Goal: Task Accomplishment & Management: Manage account settings

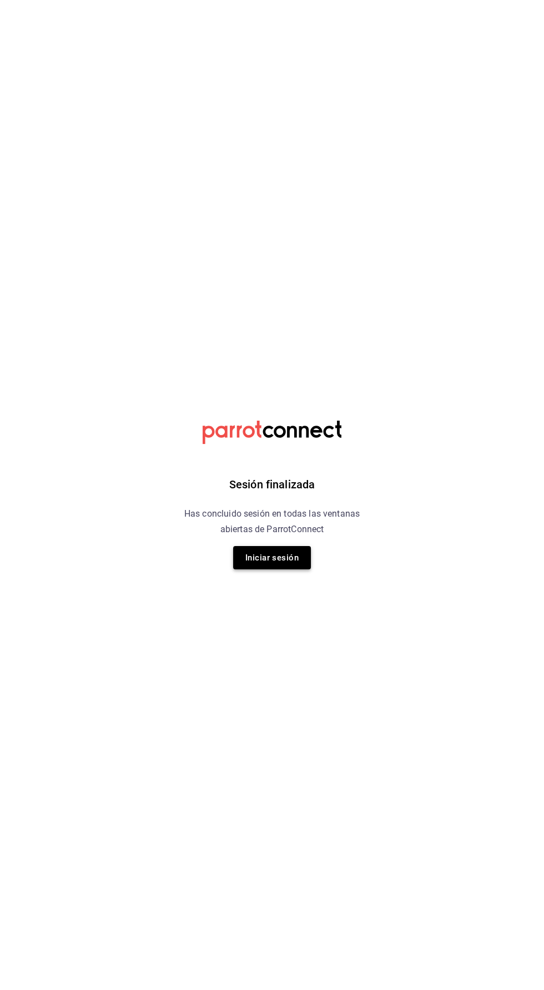
click at [265, 555] on button "Iniciar sesión" at bounding box center [272, 557] width 78 height 23
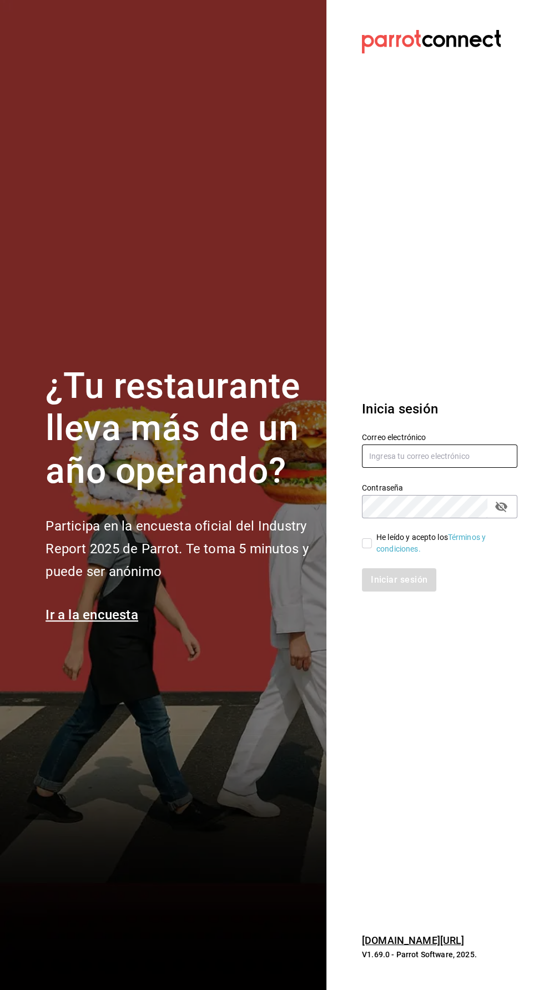
click at [399, 468] on input "text" at bounding box center [439, 456] width 155 height 23
type input "Ricardo.agustin@grupocosteno.com"
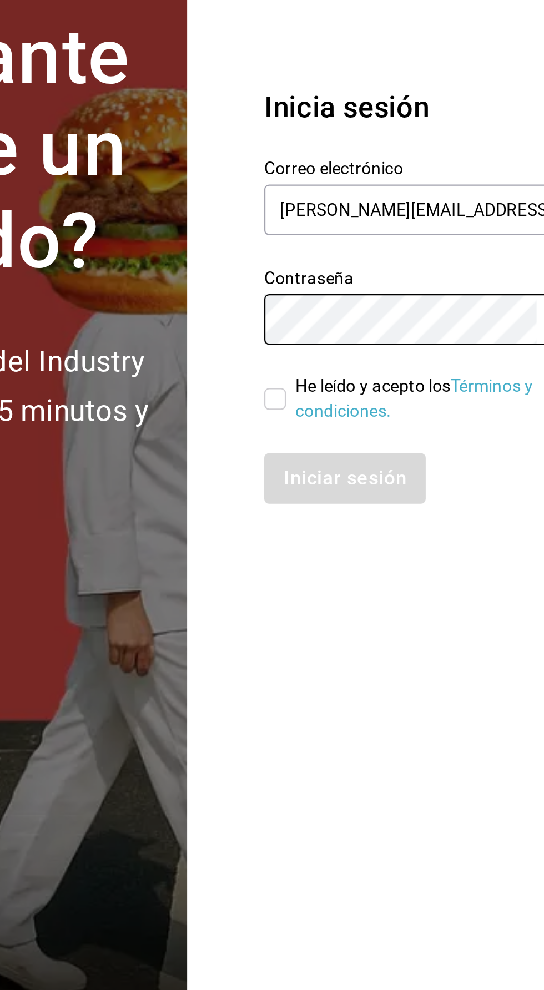
click at [365, 548] on input "He leído y acepto los Términos y condiciones." at bounding box center [367, 543] width 10 height 10
checkbox input "true"
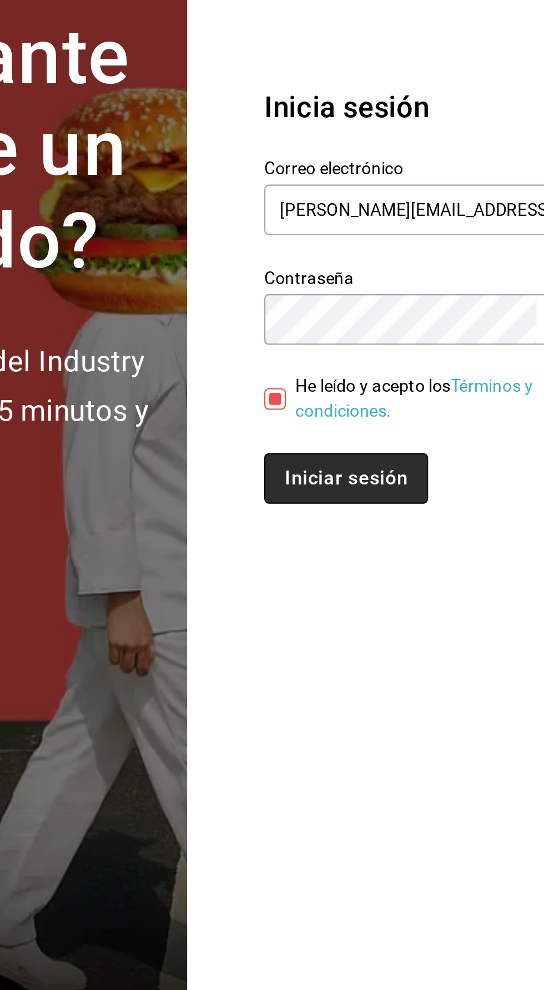
click at [392, 592] on button "Iniciar sesión" at bounding box center [399, 579] width 75 height 23
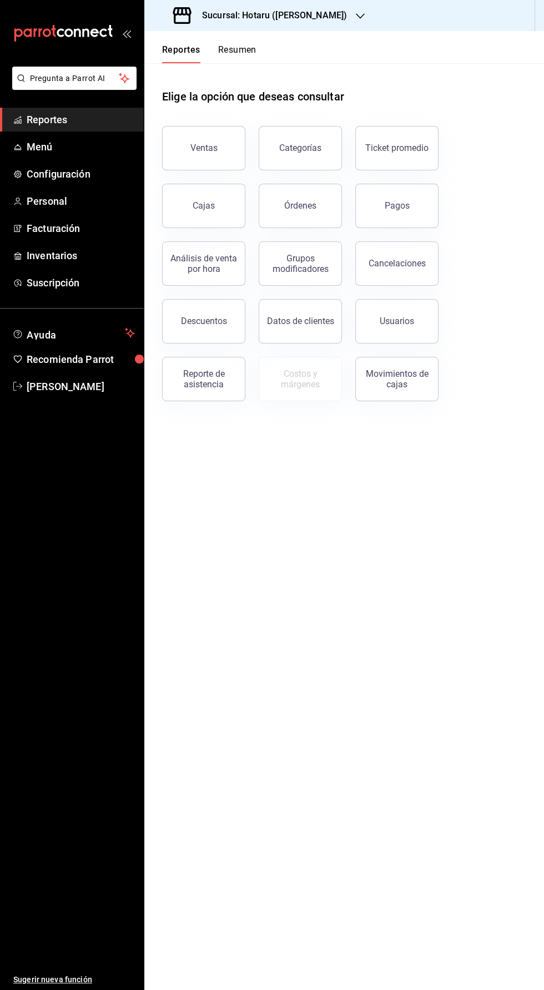
click at [261, 19] on h3 "Sucursal: Hotaru ([PERSON_NAME])" at bounding box center [270, 15] width 154 height 13
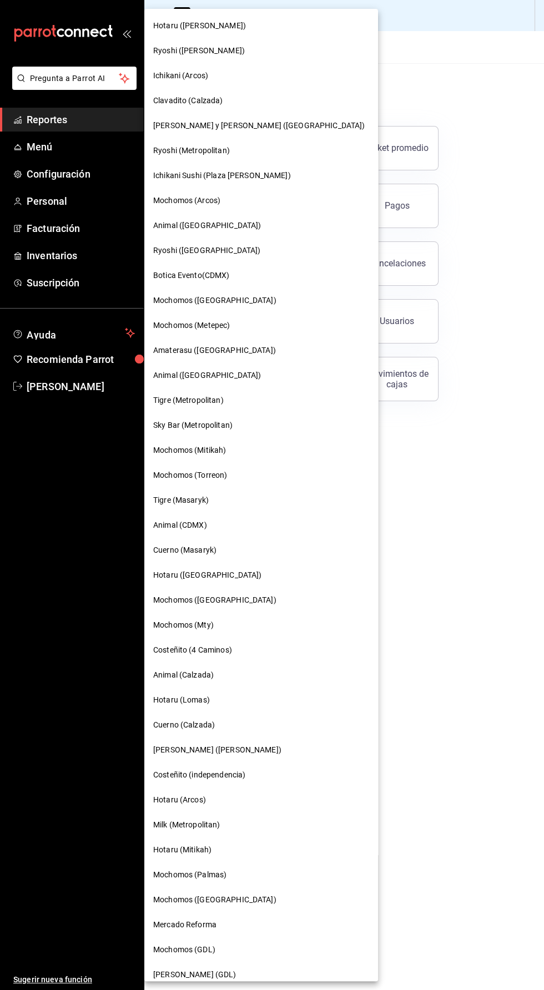
scroll to position [1, 0]
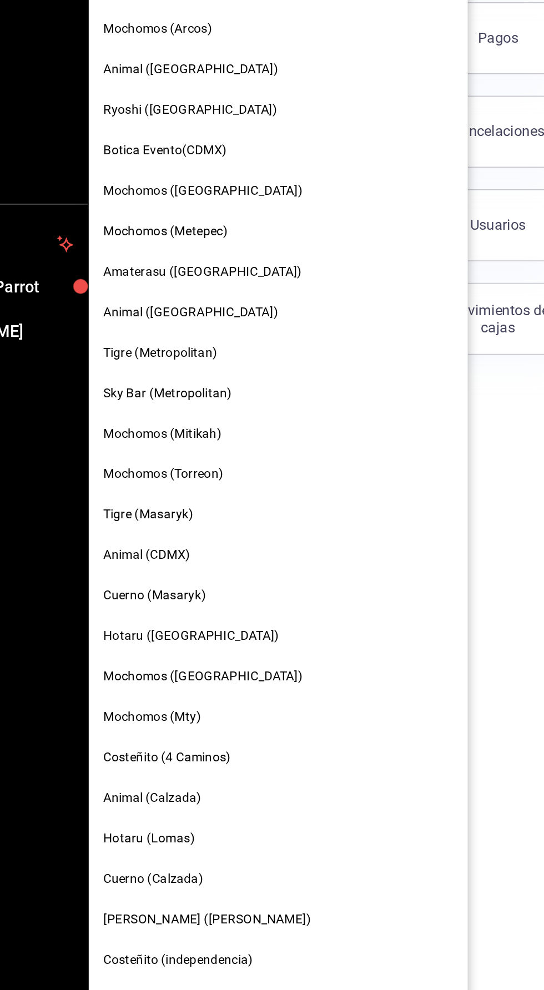
click at [187, 425] on span "Sky Bar (Metropolitan)" at bounding box center [192, 425] width 79 height 12
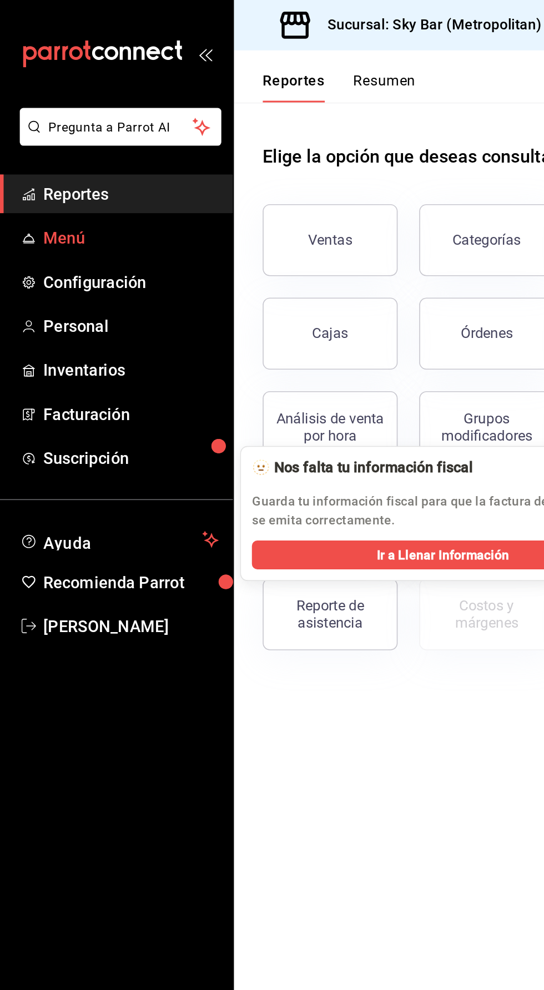
click at [35, 144] on span "Menú" at bounding box center [81, 146] width 108 height 15
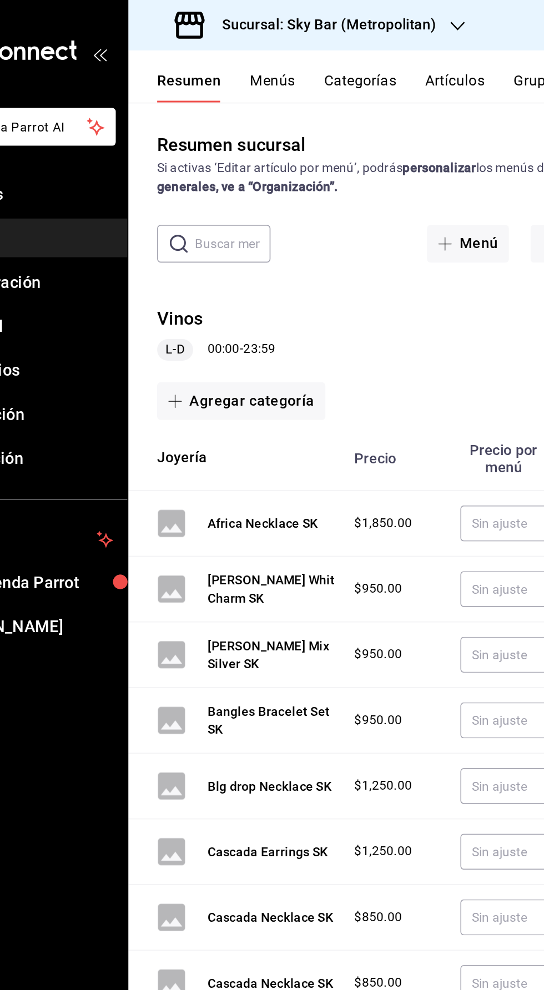
click at [344, 49] on button "Artículos" at bounding box center [345, 53] width 37 height 19
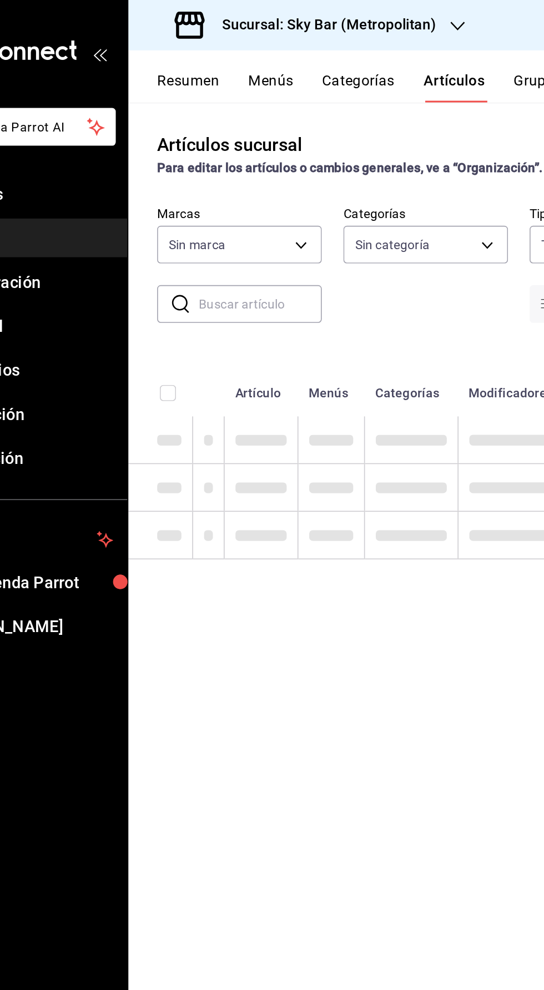
type input "b98e2f27-9e90-419c-a2ed-ffce1e4bf8cd"
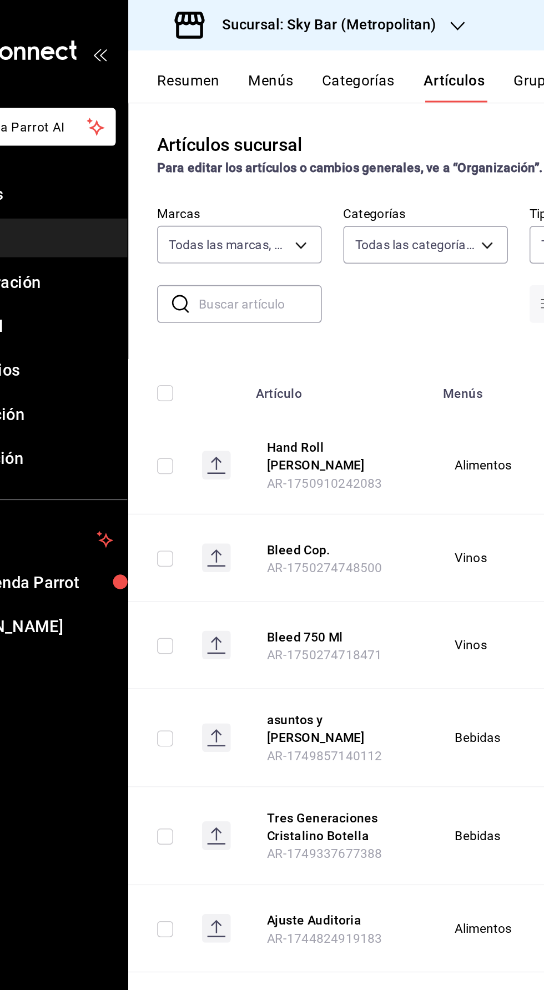
type input "7c04c2c7-d41a-4413-aa7a-c8594c70ddf1,b7a90b63-fea7-488a-a4d9-86b1ac4b6b32,66c95…"
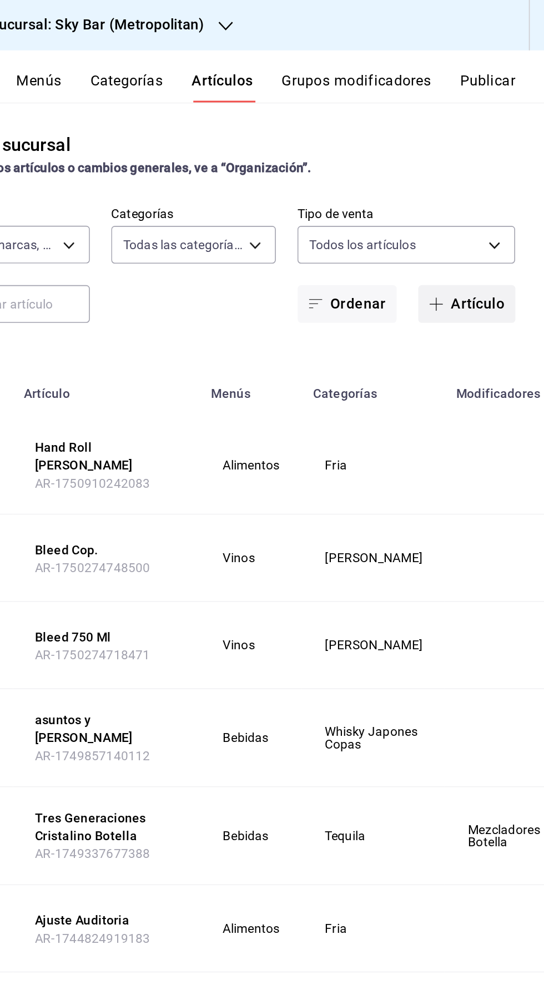
click at [495, 197] on button "Artículo" at bounding box center [496, 187] width 60 height 23
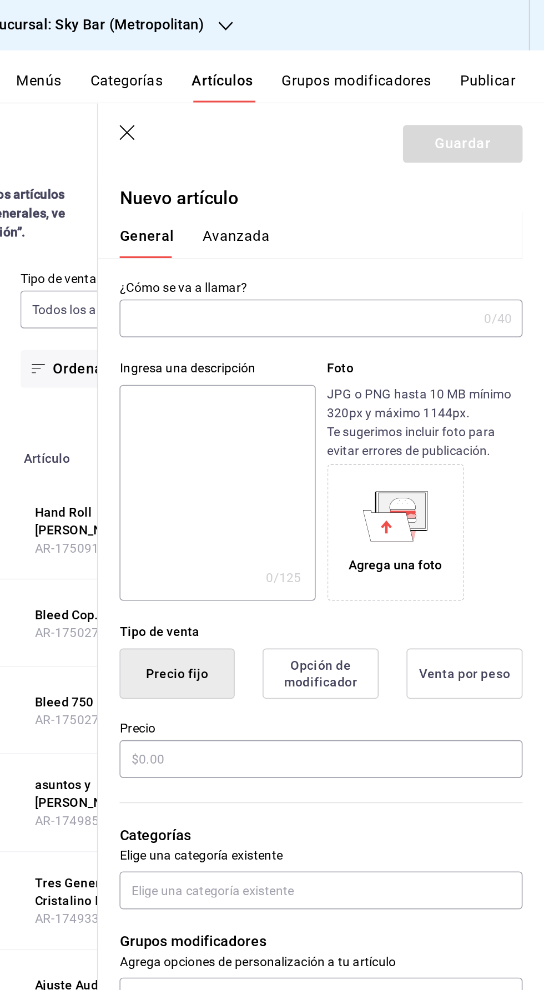
click at [309, 197] on input "text" at bounding box center [392, 196] width 220 height 22
type input "Guest Bartending"
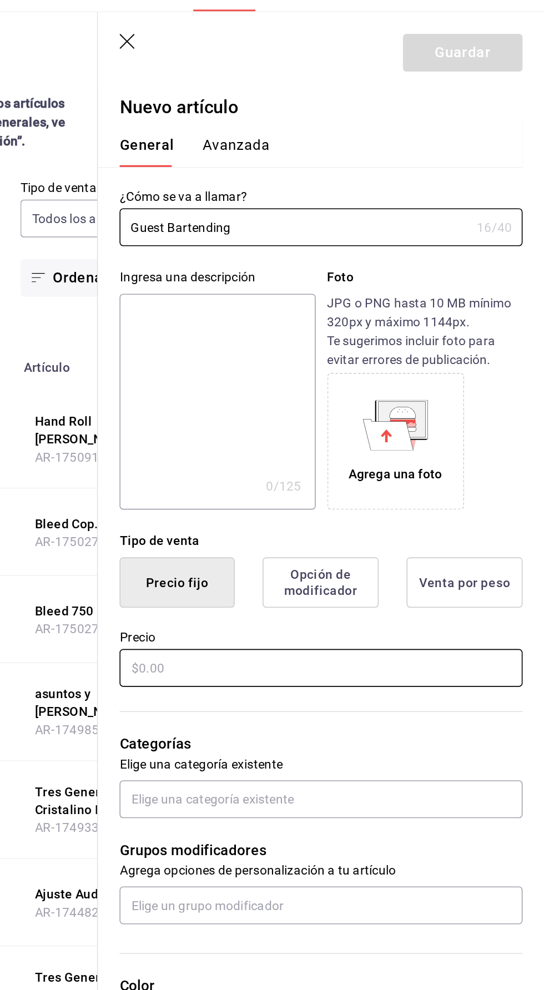
click at [373, 471] on input "text" at bounding box center [406, 468] width 249 height 23
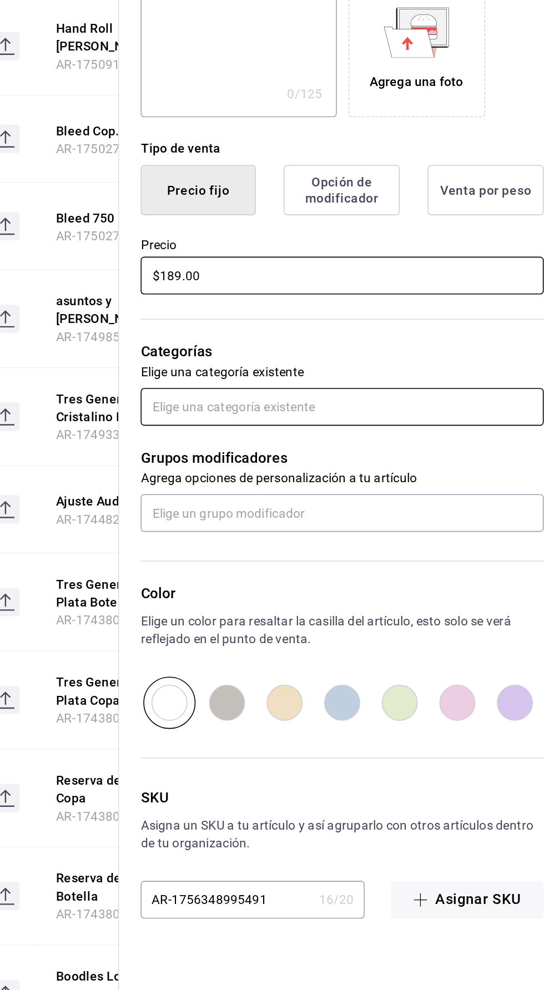
type input "$189.00"
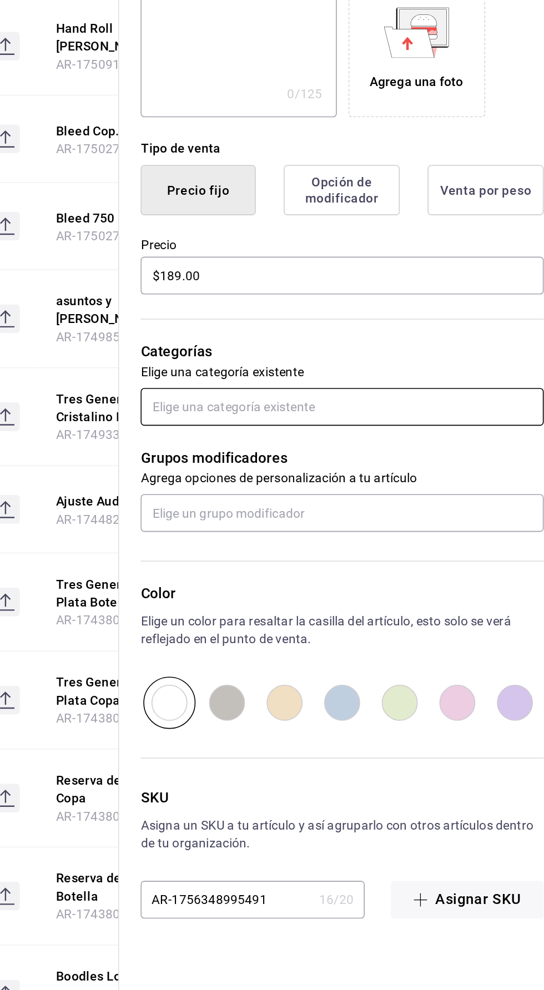
click at [320, 549] on input "text" at bounding box center [406, 549] width 249 height 23
type input "dr"
click at [314, 572] on li "Signature Drinks" at bounding box center [406, 575] width 249 height 18
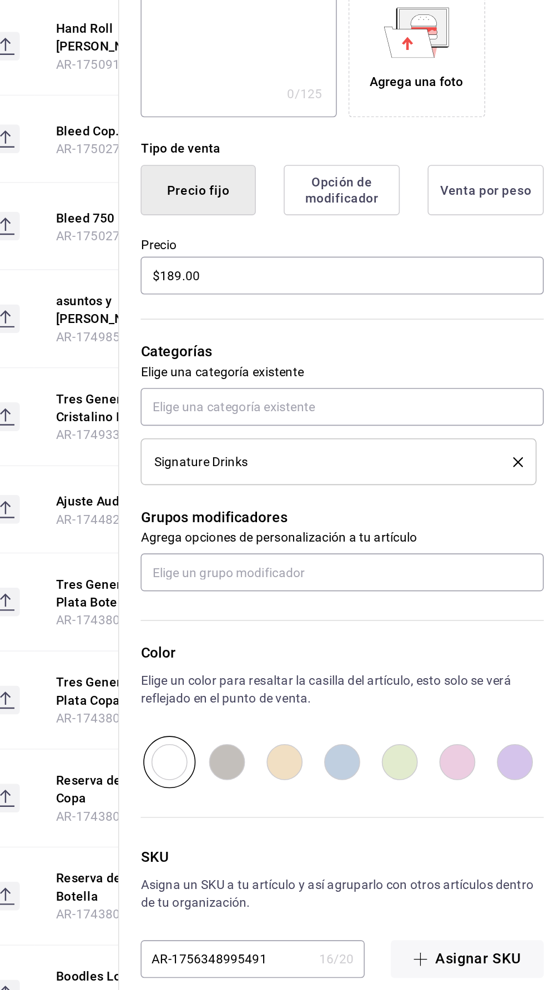
click at [315, 582] on span "Signature Drinks" at bounding box center [319, 583] width 58 height 8
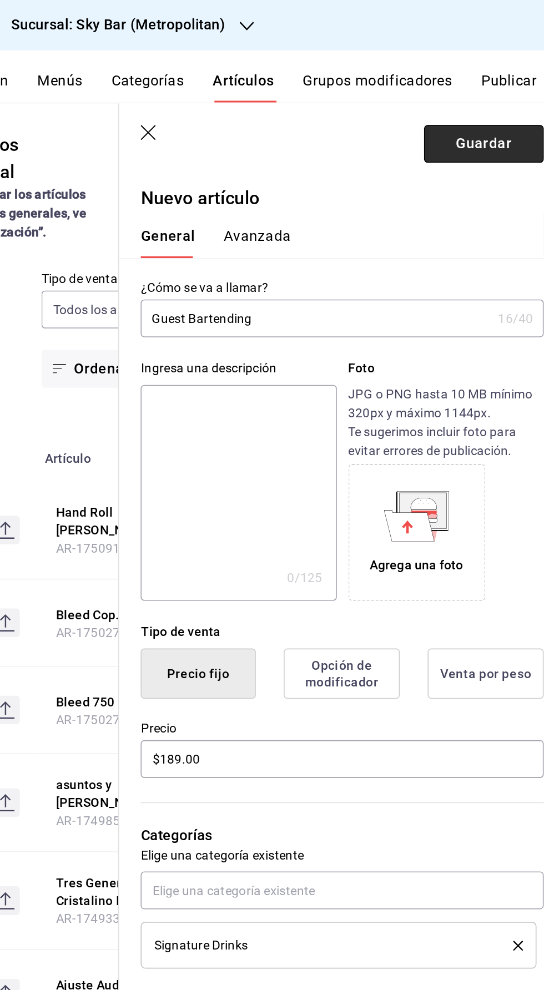
click at [479, 87] on button "Guardar" at bounding box center [494, 88] width 74 height 23
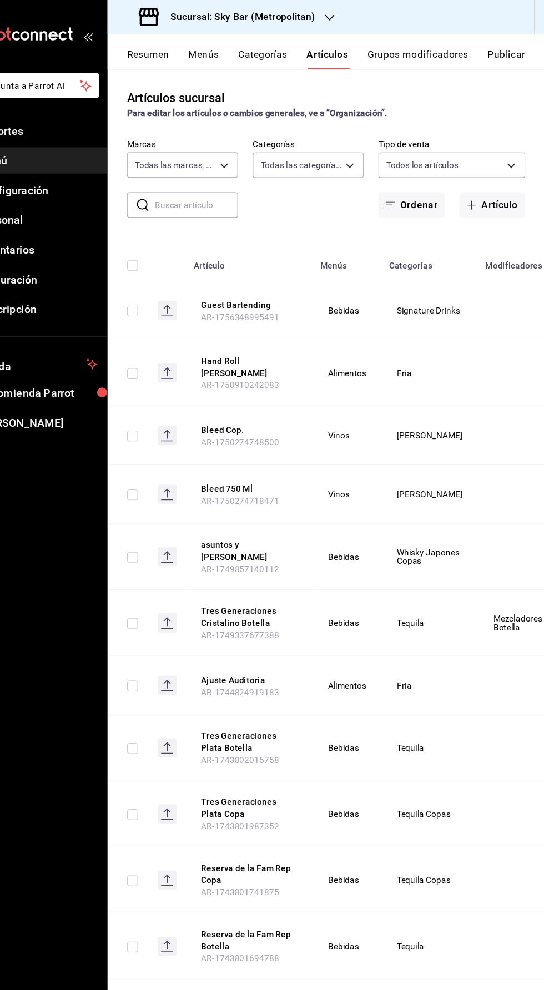
click at [166, 284] on input "checkbox" at bounding box center [167, 284] width 10 height 10
checkbox input "true"
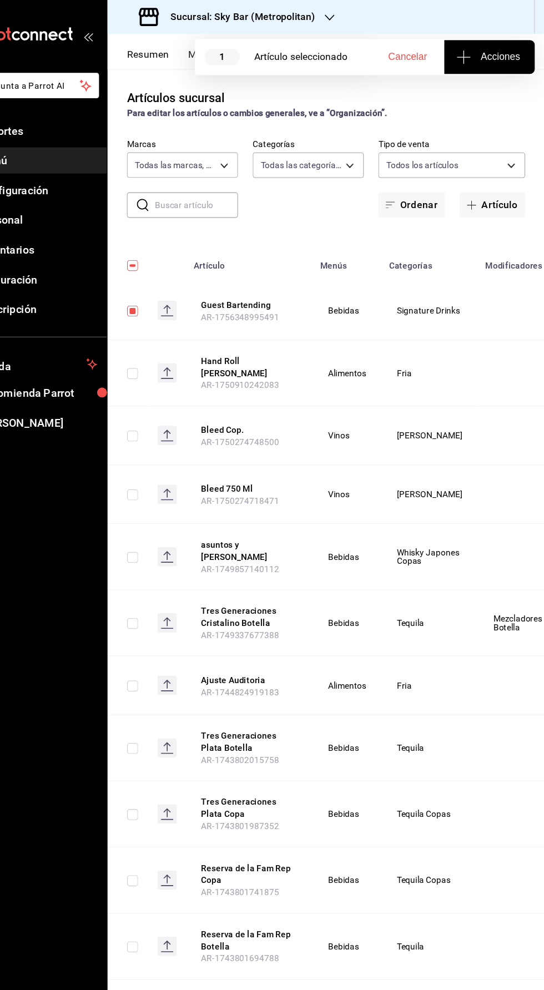
click at [490, 52] on span "Acciones" at bounding box center [494, 52] width 56 height 13
click at [498, 90] on span "Agregar tipo" at bounding box center [493, 87] width 65 height 12
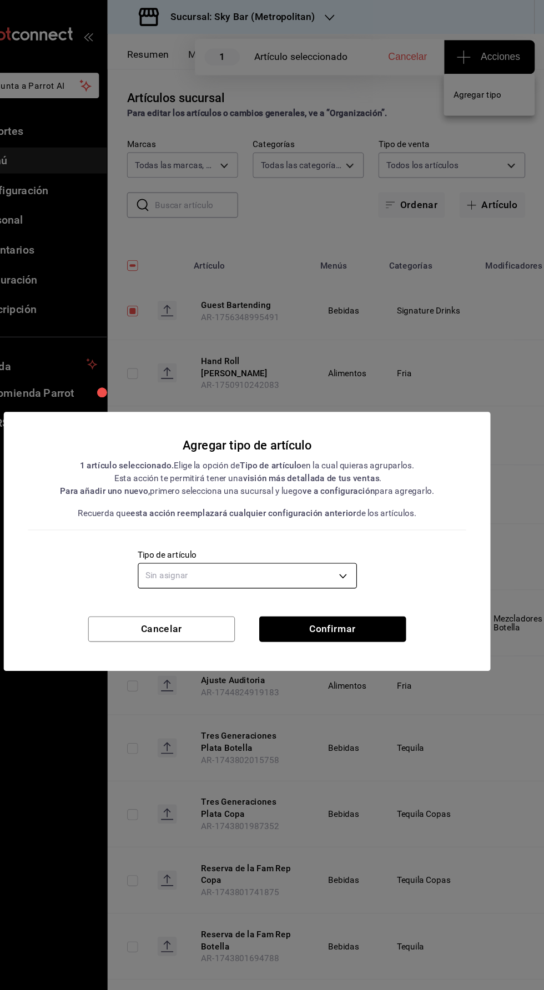
click at [221, 516] on body "Pregunta a Parrot AI Reportes Menú Configuración Personal Inventarios Facturaci…" at bounding box center [272, 495] width 544 height 990
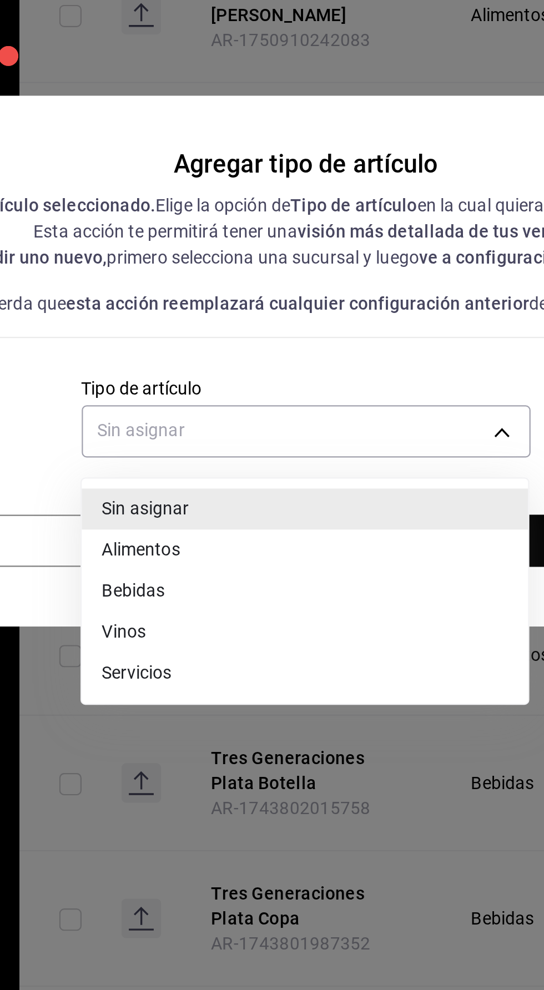
click at [191, 600] on li "Bebidas" at bounding box center [271, 598] width 199 height 18
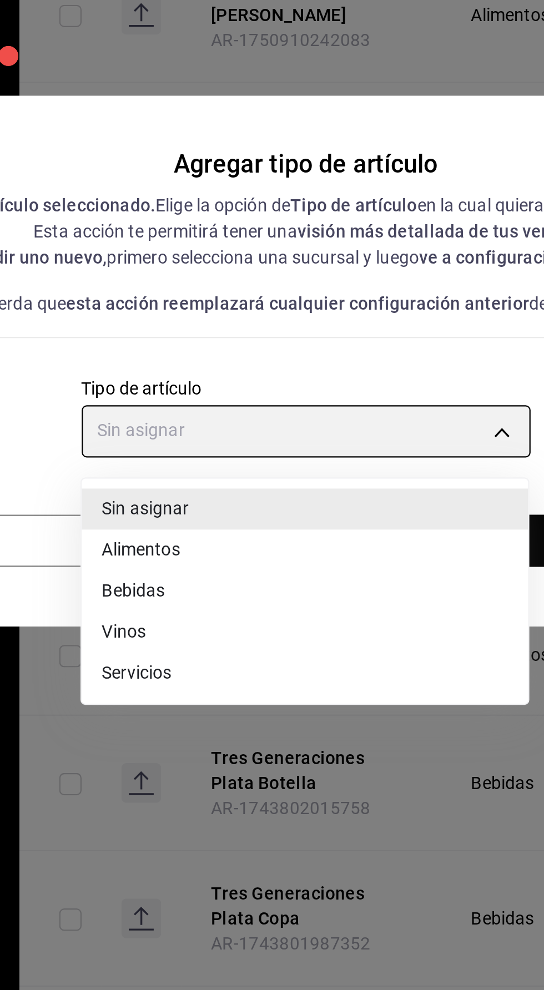
type input "e2400288-93b0-4d29-8cfc-2898dd229db7"
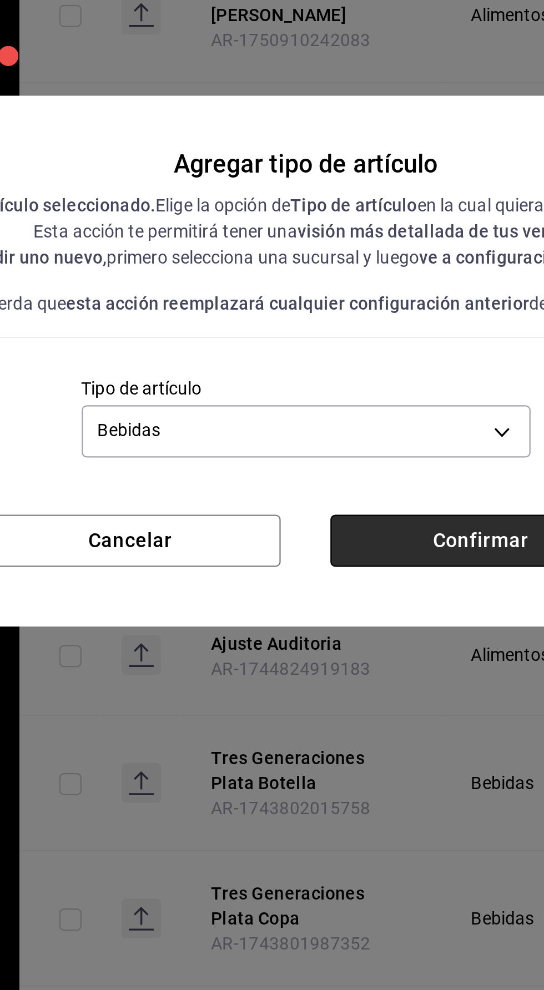
click at [333, 579] on button "Confirmar" at bounding box center [350, 575] width 134 height 23
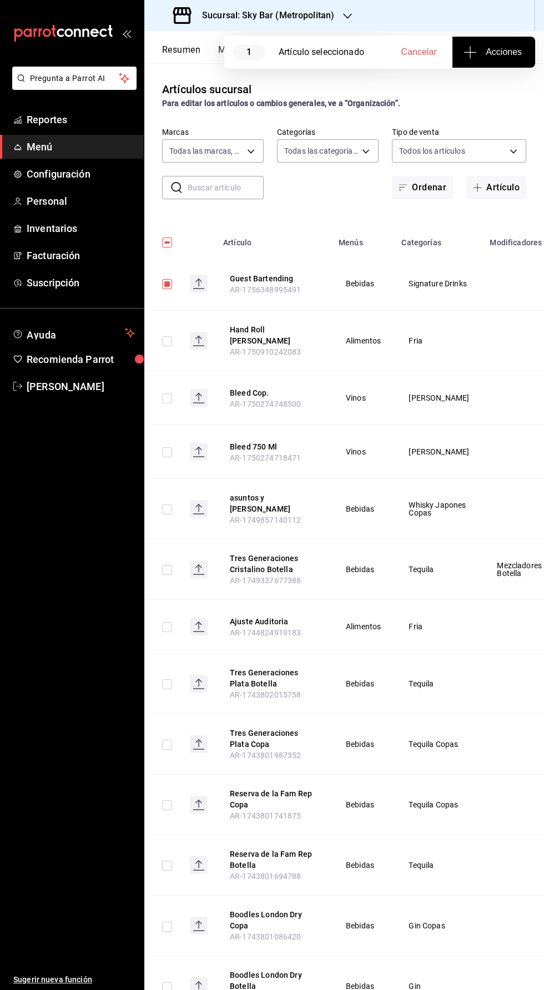
click at [166, 284] on input "checkbox" at bounding box center [167, 284] width 10 height 10
checkbox input "false"
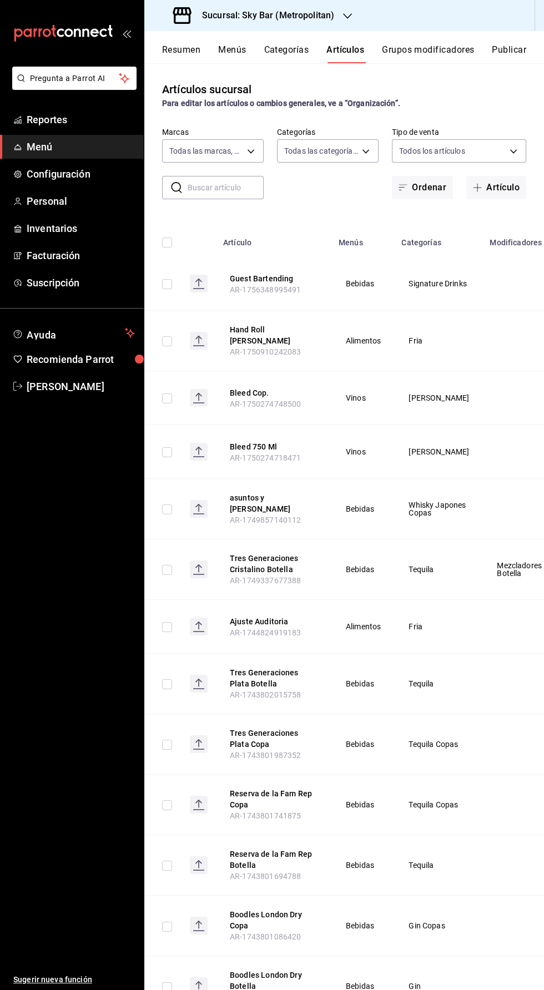
click at [503, 51] on button "Publicar" at bounding box center [509, 53] width 34 height 19
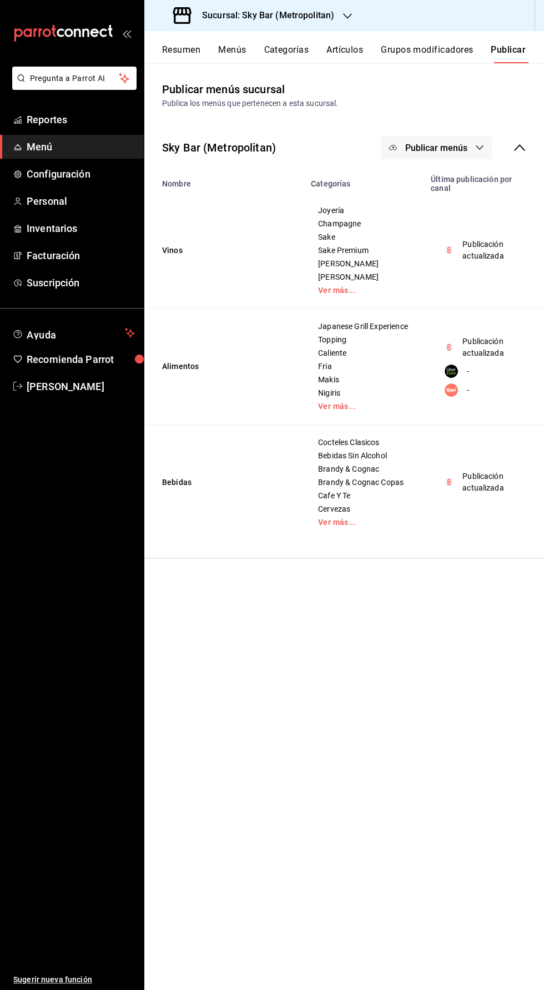
click at [423, 150] on span "Publicar menús" at bounding box center [436, 148] width 62 height 11
click at [433, 179] on span "Punto de venta" at bounding box center [452, 184] width 53 height 12
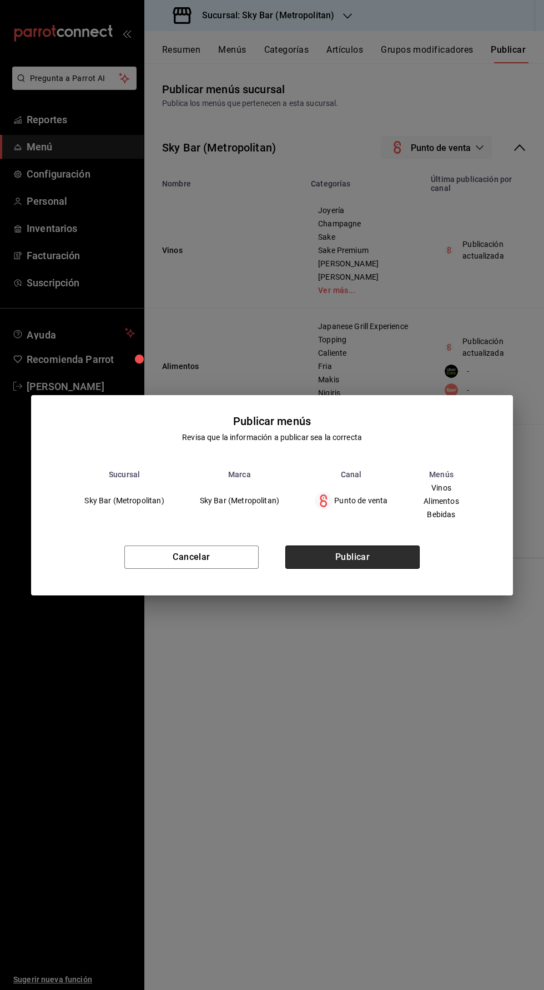
click at [380, 566] on button "Publicar" at bounding box center [352, 557] width 134 height 23
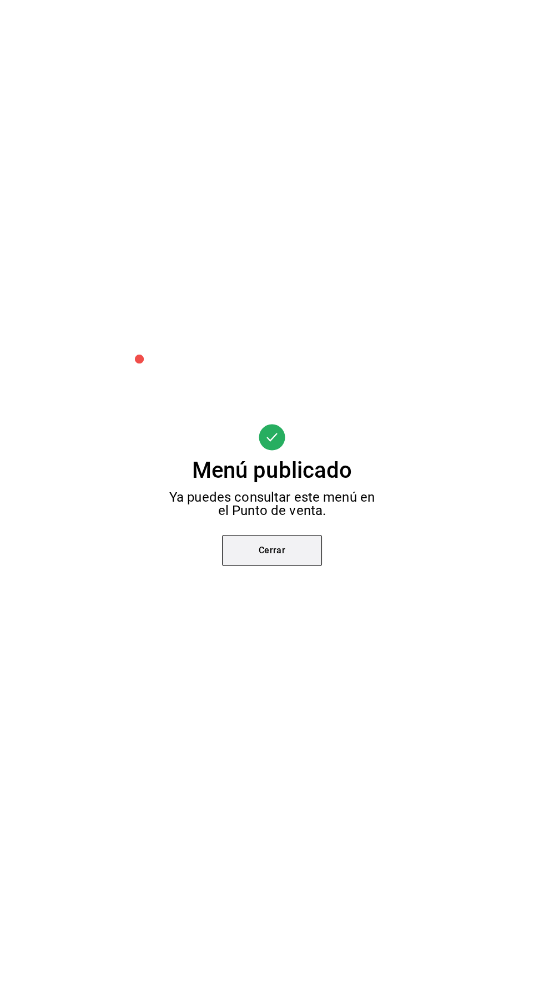
click at [308, 546] on button "Cerrar" at bounding box center [272, 550] width 100 height 31
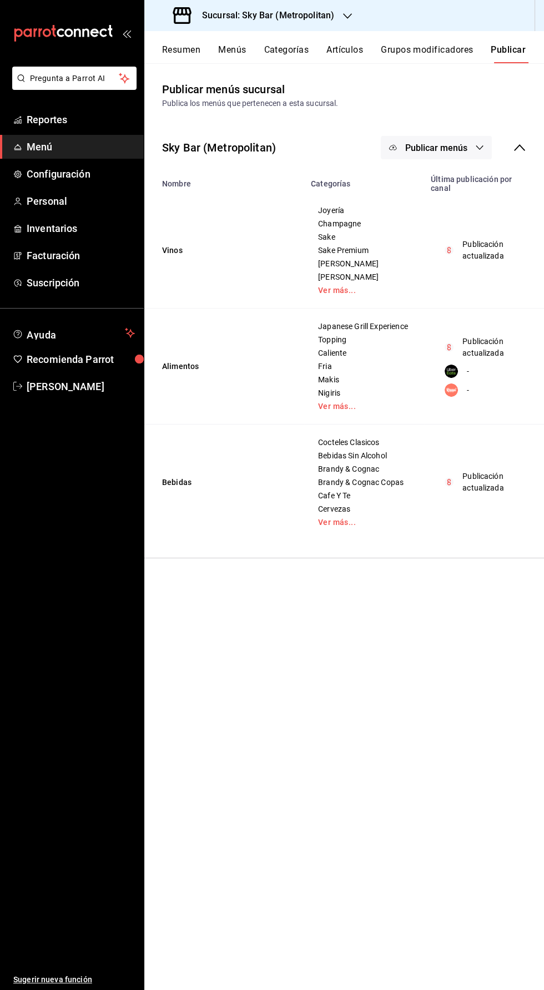
click at [339, 51] on button "Artículos" at bounding box center [344, 53] width 37 height 19
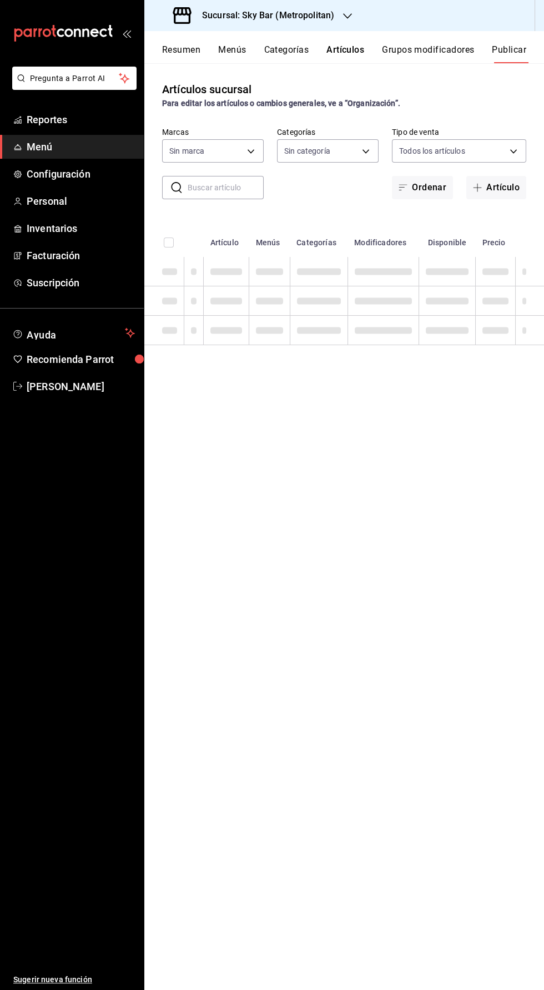
type input "b98e2f27-9e90-419c-a2ed-ffce1e4bf8cd"
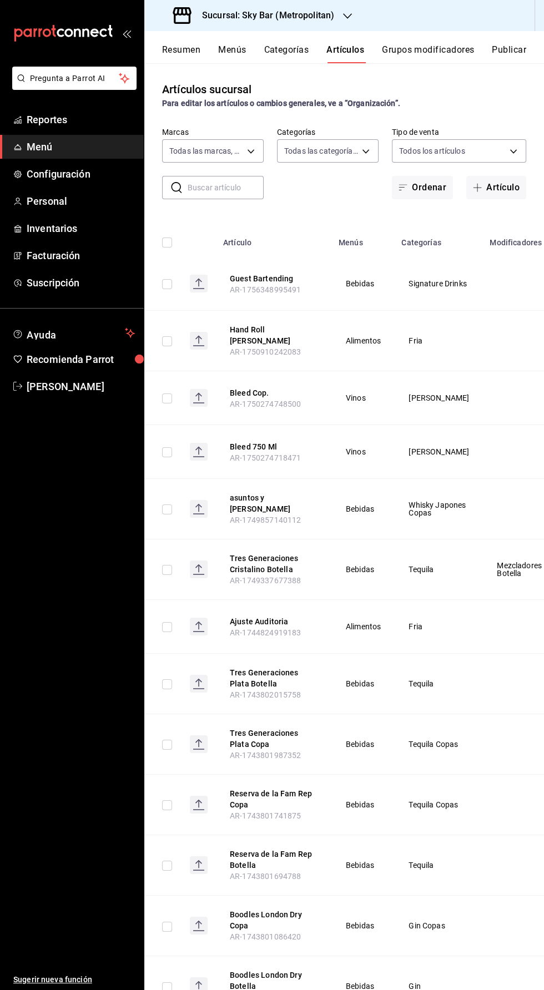
type input "7c04c2c7-d41a-4413-aa7a-c8594c70ddf1,b7a90b63-fea7-488a-a4d9-86b1ac4b6b32,66c95…"
